Goal: Task Accomplishment & Management: Complete application form

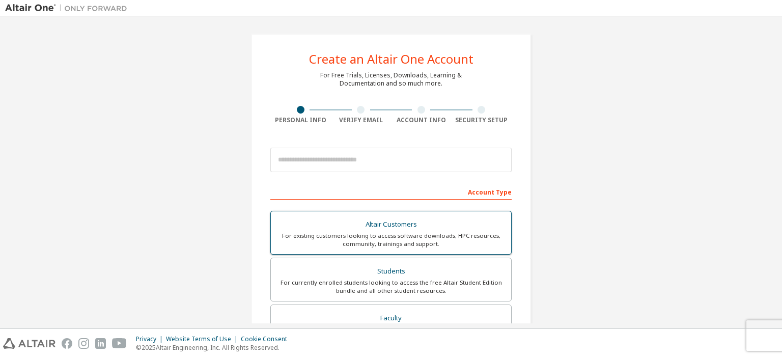
scroll to position [51, 0]
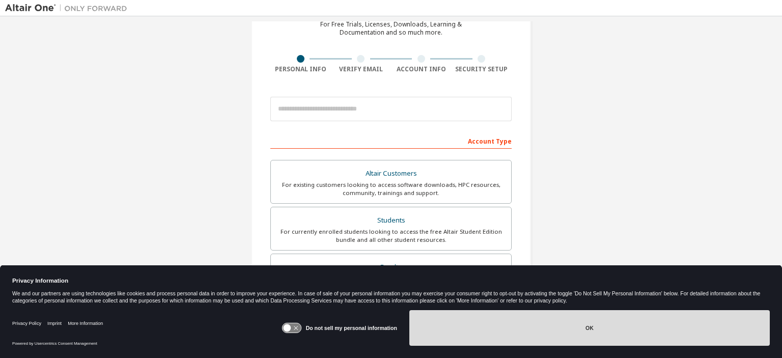
click at [576, 319] on button "OK" at bounding box center [589, 328] width 360 height 36
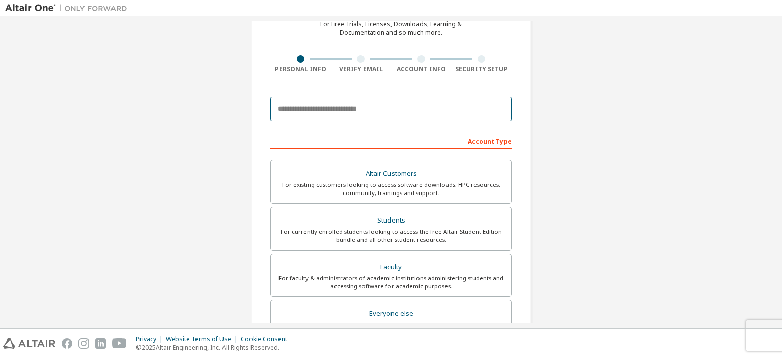
click at [336, 116] on input "email" at bounding box center [390, 109] width 241 height 24
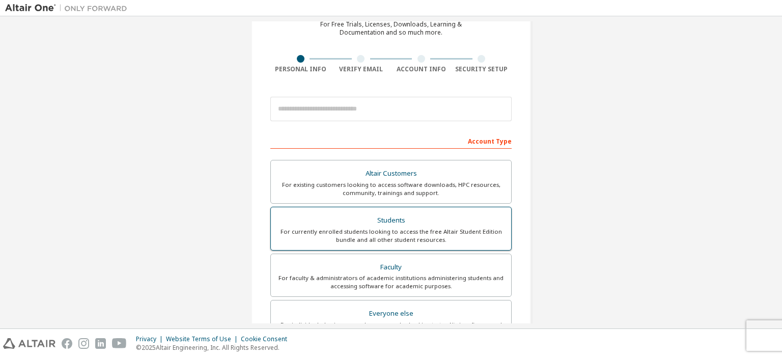
click at [372, 217] on div "Students" at bounding box center [391, 220] width 228 height 14
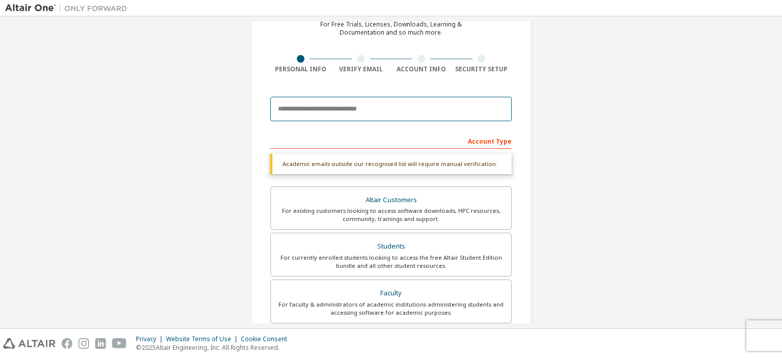
click at [336, 112] on input "email" at bounding box center [390, 109] width 241 height 24
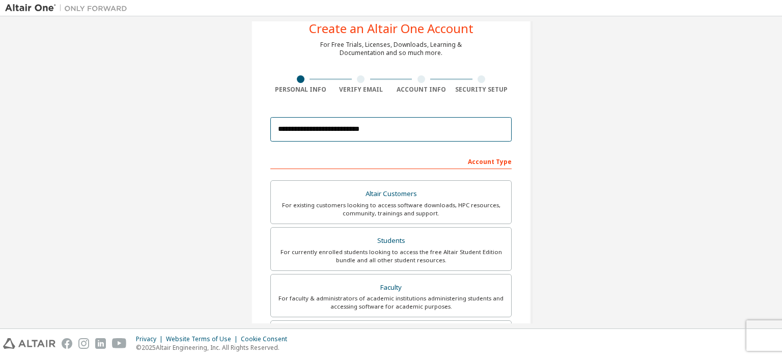
scroll to position [0, 0]
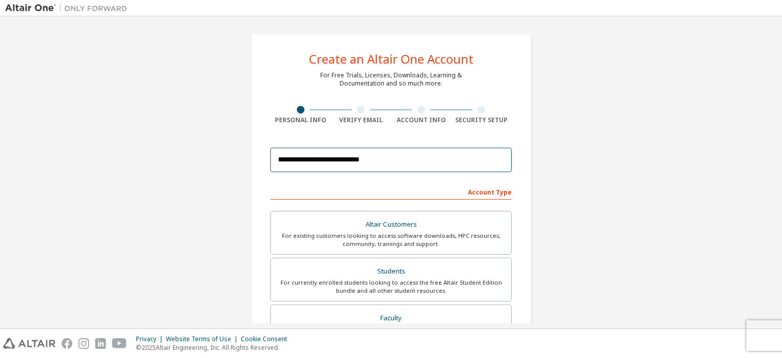
type input "**********"
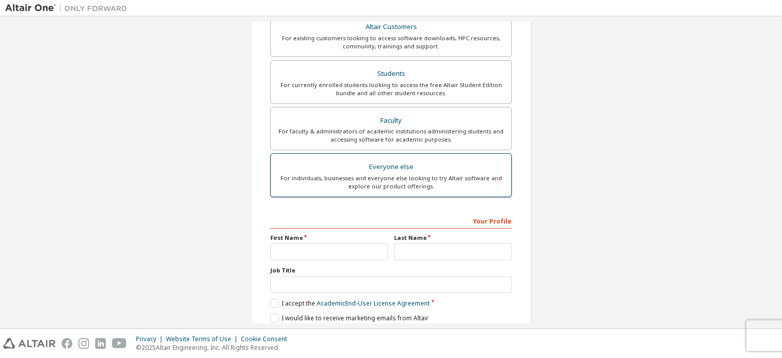
scroll to position [235, 0]
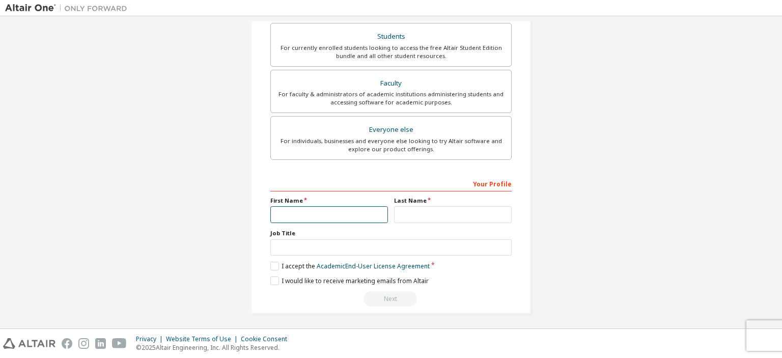
click at [300, 213] on input "text" at bounding box center [329, 214] width 118 height 17
type input "*******"
click at [421, 211] on input "text" at bounding box center [453, 214] width 118 height 17
type input "******"
click at [286, 264] on label "I accept the Academic End-User License Agreement" at bounding box center [349, 266] width 159 height 9
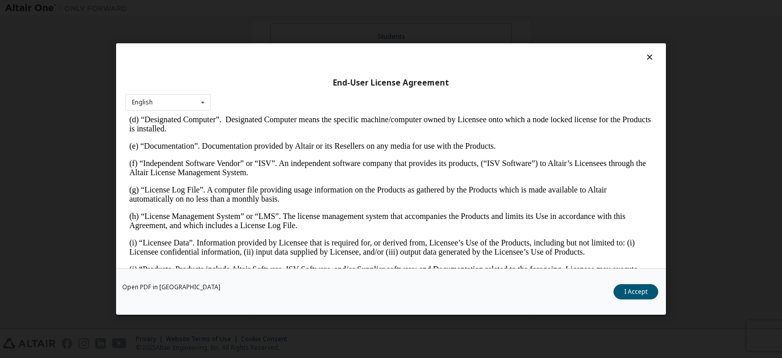
scroll to position [458, 0]
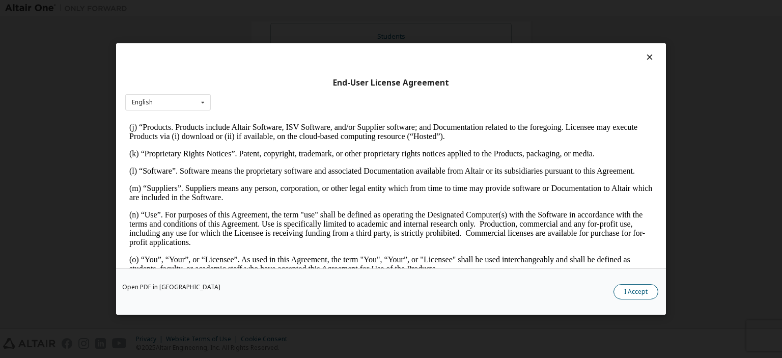
click at [637, 293] on button "I Accept" at bounding box center [635, 291] width 45 height 15
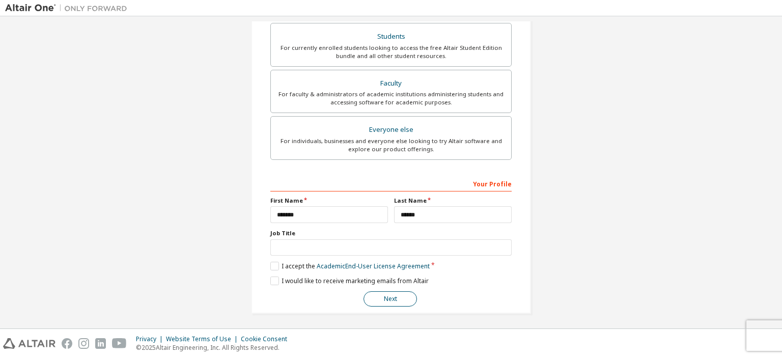
click at [387, 299] on button "Next" at bounding box center [389, 298] width 53 height 15
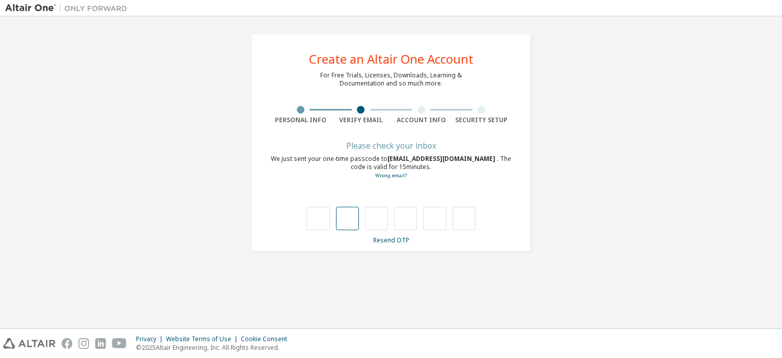
type input "*"
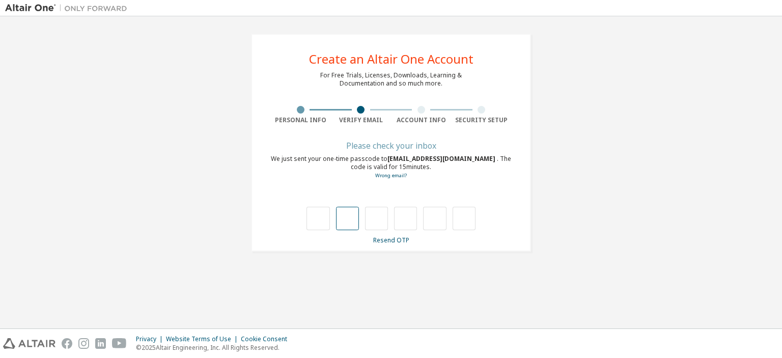
type input "*"
